Goal: Task Accomplishment & Management: Manage account settings

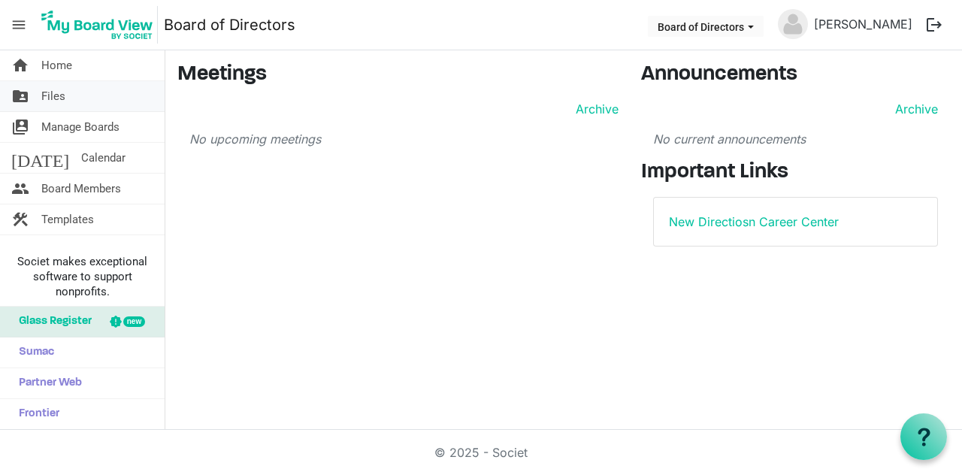
click at [86, 101] on link "folder_shared Files" at bounding box center [82, 96] width 165 height 30
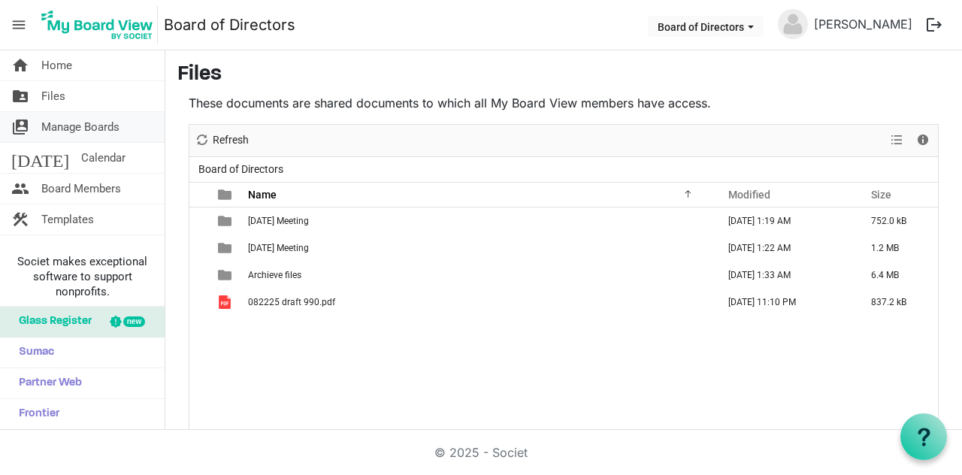
click at [81, 125] on span "Manage Boards" at bounding box center [80, 127] width 78 height 30
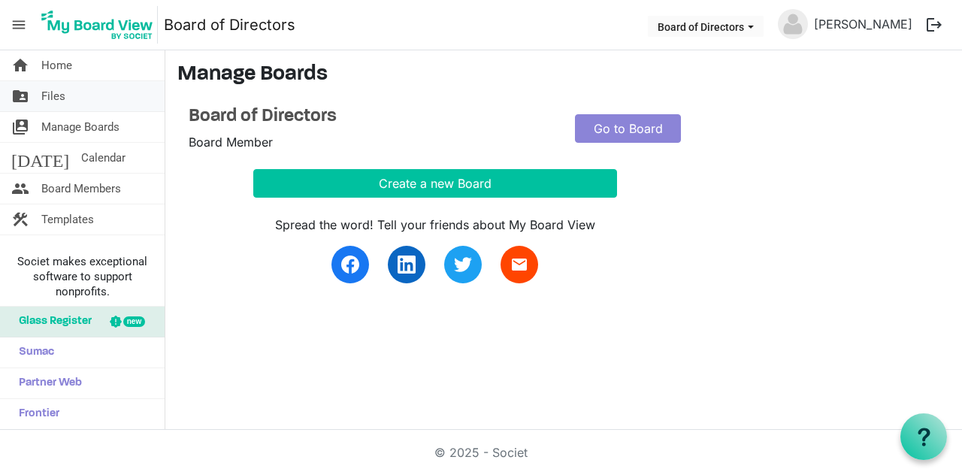
click at [86, 100] on link "folder_shared Files" at bounding box center [82, 96] width 165 height 30
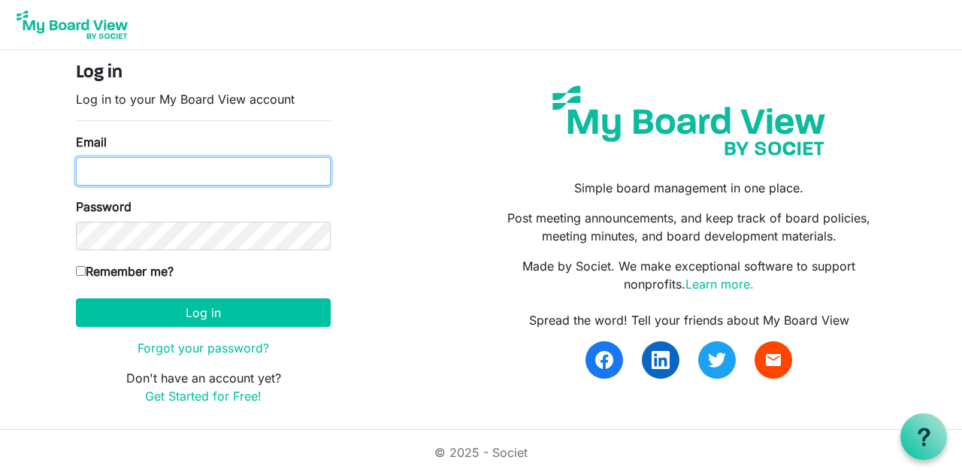
click at [306, 174] on input "Email" at bounding box center [203, 171] width 255 height 29
type input "jyothi.cherry@gmail.com"
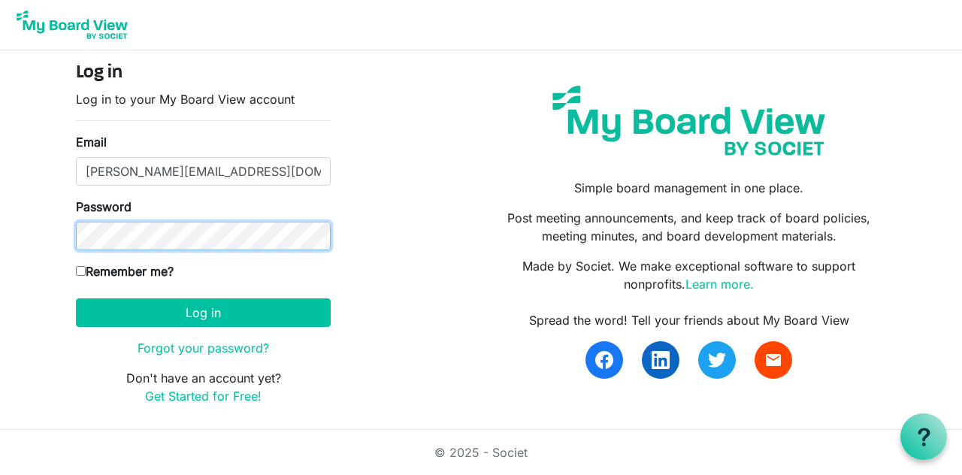
click at [76, 298] on button "Log in" at bounding box center [203, 312] width 255 height 29
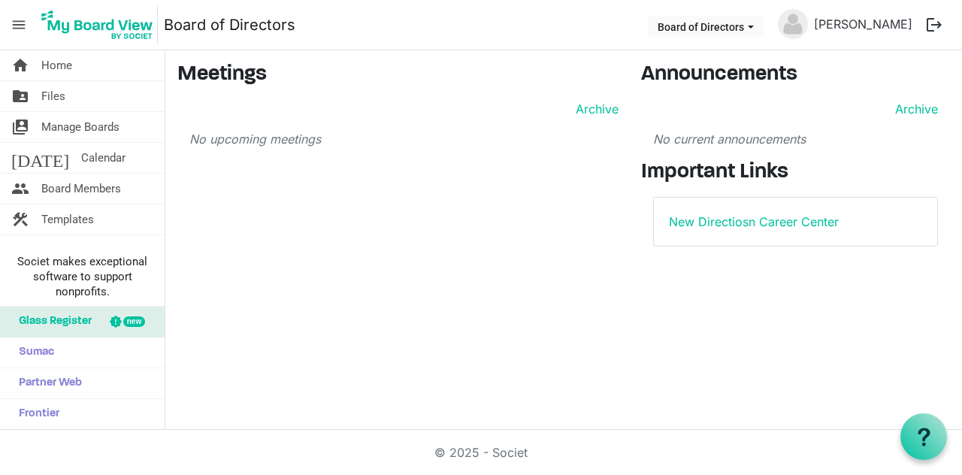
drag, startPoint x: 908, startPoint y: 2, endPoint x: 494, endPoint y: 361, distance: 548.6
click at [494, 361] on div "home Home folder_shared Files switch_account Manage Boards [DATE] Calendar peop…" at bounding box center [481, 239] width 962 height 379
